Goal: Information Seeking & Learning: Learn about a topic

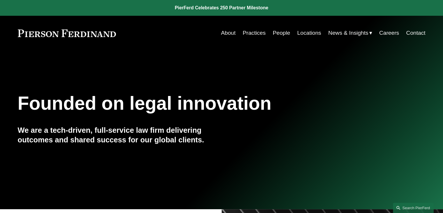
click at [381, 34] on link "Careers" at bounding box center [389, 32] width 20 height 11
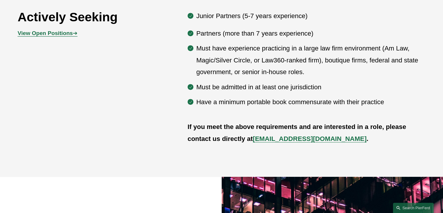
scroll to position [262, 0]
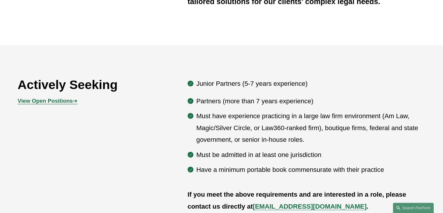
click at [253, 126] on p "Must have experience practicing in a large law firm environment (Am Law, Magic/…" at bounding box center [310, 127] width 229 height 35
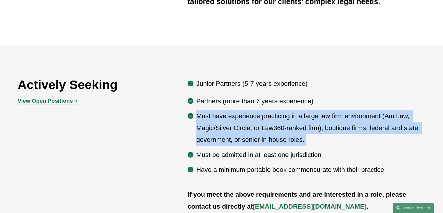
click at [253, 126] on p "Must have experience practicing in a large law firm environment (Am Law, Magic/…" at bounding box center [310, 127] width 229 height 35
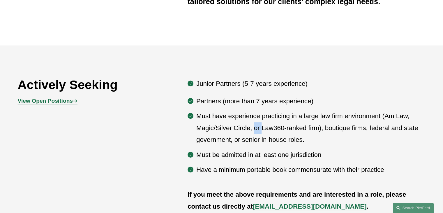
click at [253, 126] on p "Must have experience practicing in a large law firm environment (Am Law, Magic/…" at bounding box center [310, 127] width 229 height 35
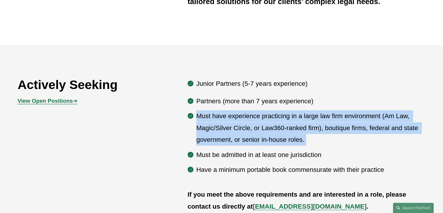
click at [253, 126] on p "Must have experience practicing in a large law firm environment (Am Law, Magic/…" at bounding box center [310, 127] width 229 height 35
click at [253, 125] on p "Must have experience practicing in a large law firm environment (Am Law, Magic/…" at bounding box center [310, 127] width 229 height 35
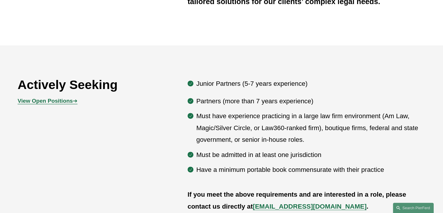
click at [62, 102] on strong "View Open Positions" at bounding box center [45, 101] width 55 height 6
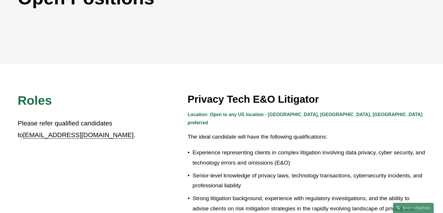
scroll to position [146, 0]
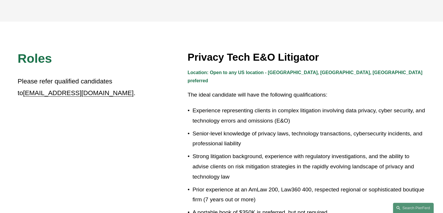
click at [227, 57] on h3 "Privacy Tech E&O Litigator" at bounding box center [307, 57] width 238 height 13
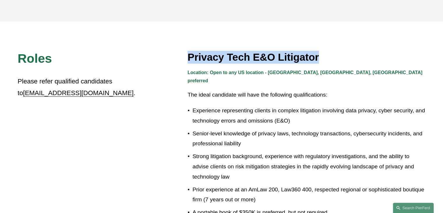
click at [227, 57] on h3 "Privacy Tech E&O Litigator" at bounding box center [307, 57] width 238 height 13
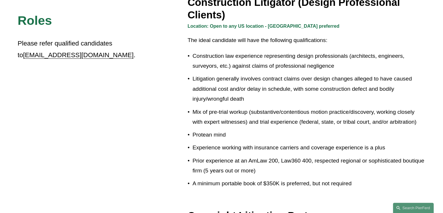
scroll to position [495, 0]
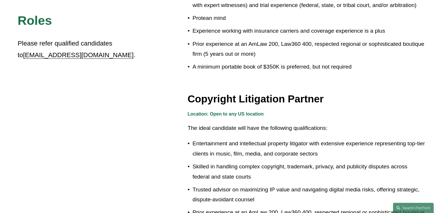
click at [214, 98] on h3 "Copyright Litigation Partner" at bounding box center [307, 98] width 238 height 13
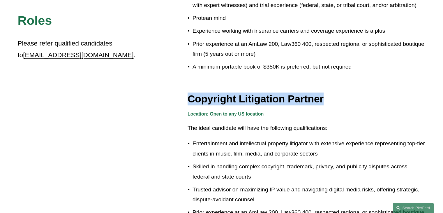
click at [214, 98] on h3 "Copyright Litigation Partner" at bounding box center [307, 98] width 238 height 13
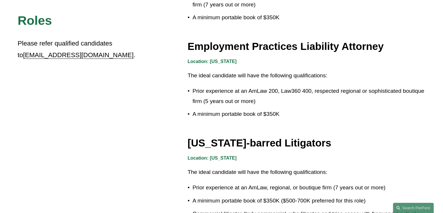
scroll to position [962, 0]
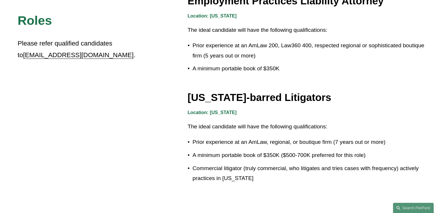
click at [218, 96] on h3 "Michigan-barred Litigators" at bounding box center [307, 97] width 238 height 13
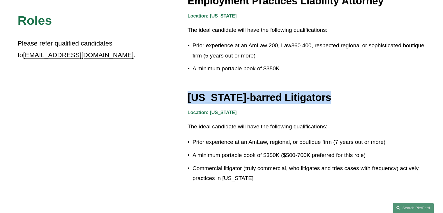
click at [218, 96] on h3 "Michigan-barred Litigators" at bounding box center [307, 97] width 238 height 13
